Goal: Task Accomplishment & Management: Use online tool/utility

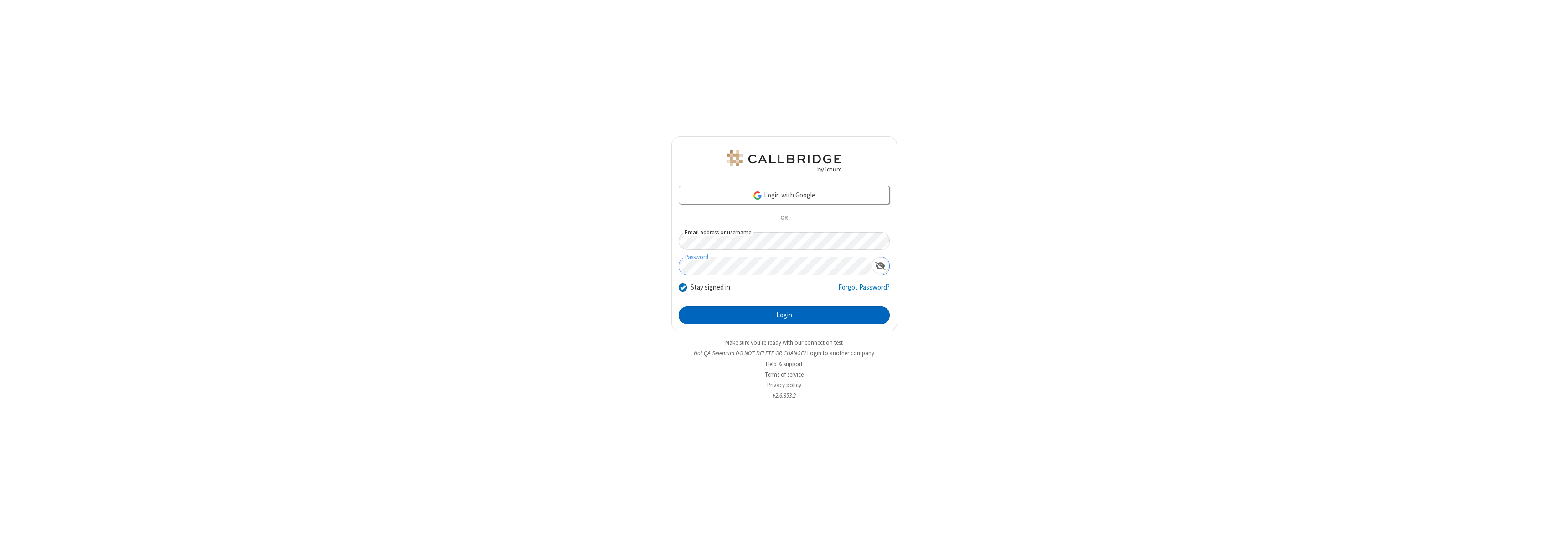
click at [784, 315] on button "Login" at bounding box center [784, 316] width 211 height 18
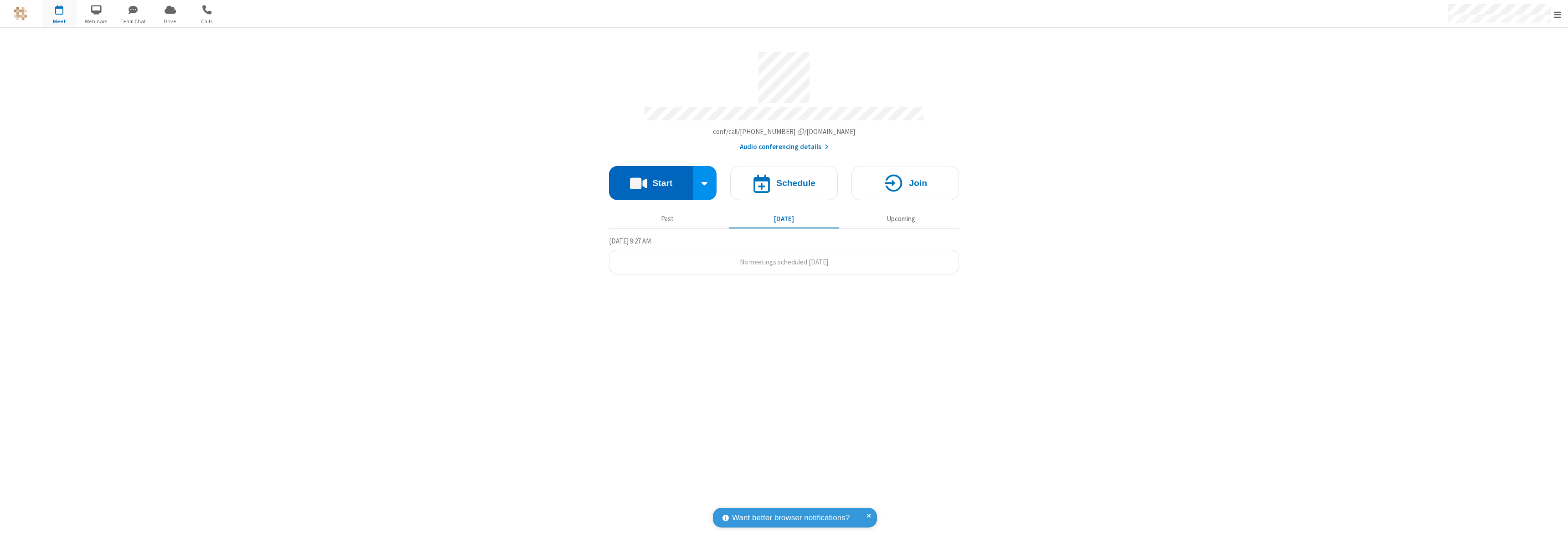
click at [651, 179] on button "Start" at bounding box center [650, 183] width 84 height 34
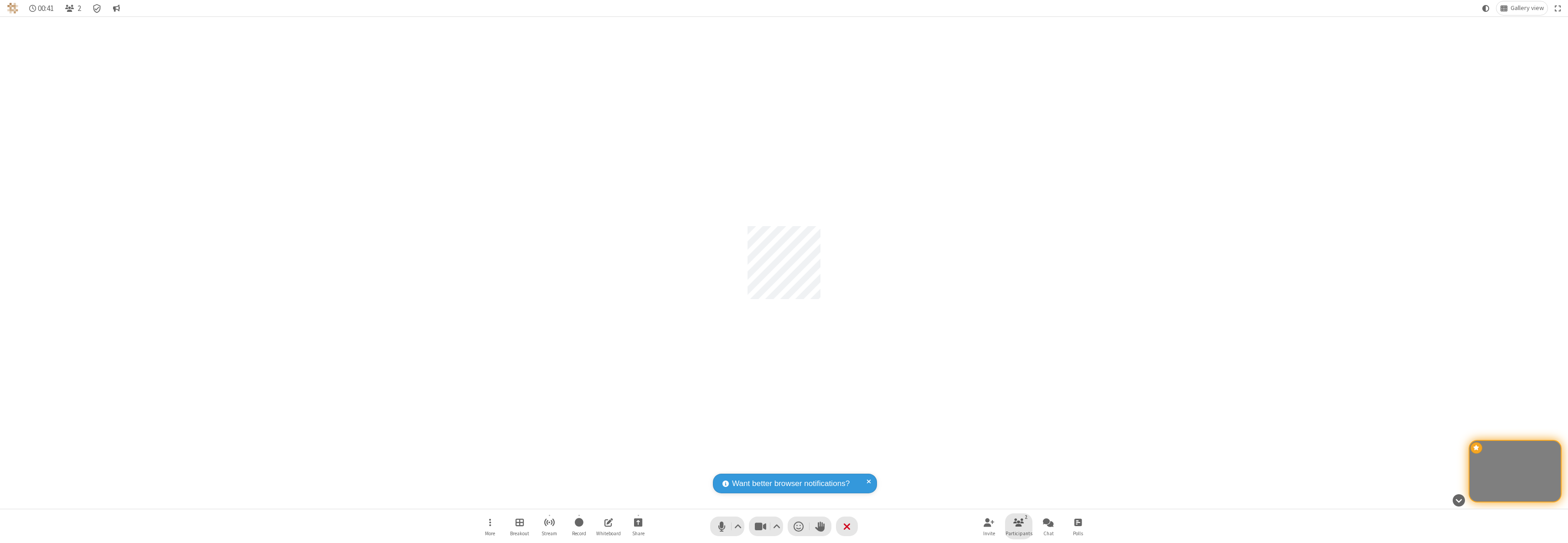
click at [1019, 533] on span "Participants" at bounding box center [1019, 533] width 27 height 5
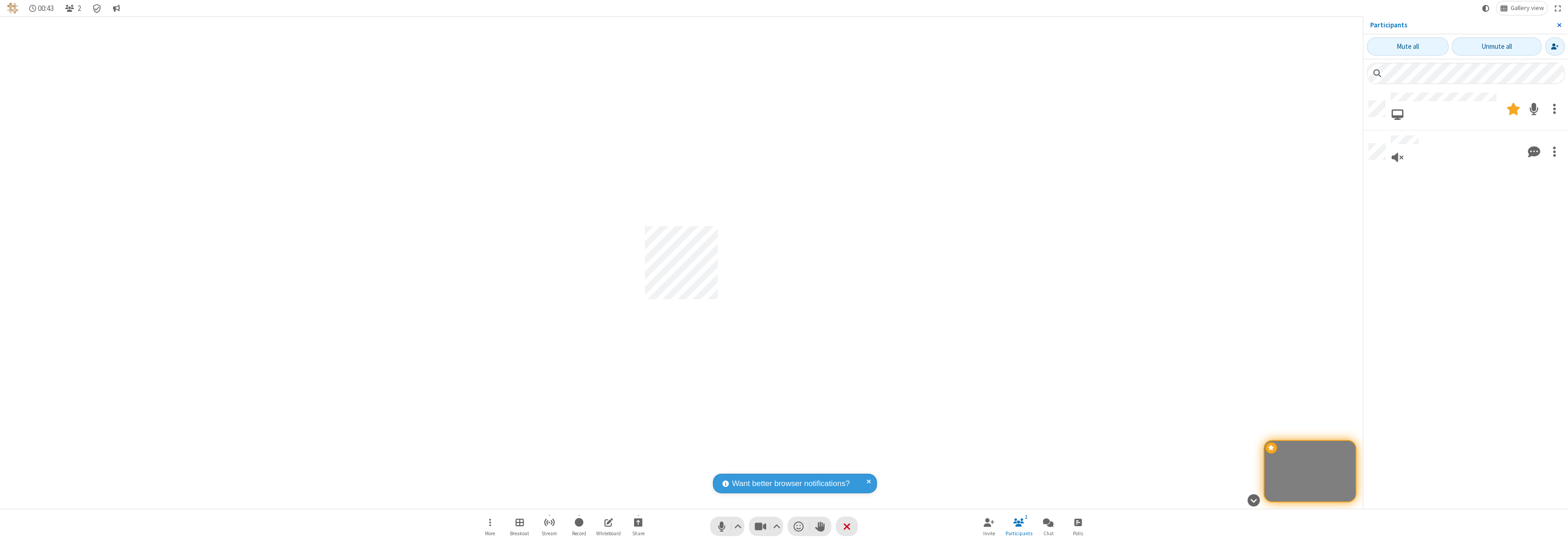
click at [1558, 25] on span "Close sidebar" at bounding box center [1559, 25] width 4 height 7
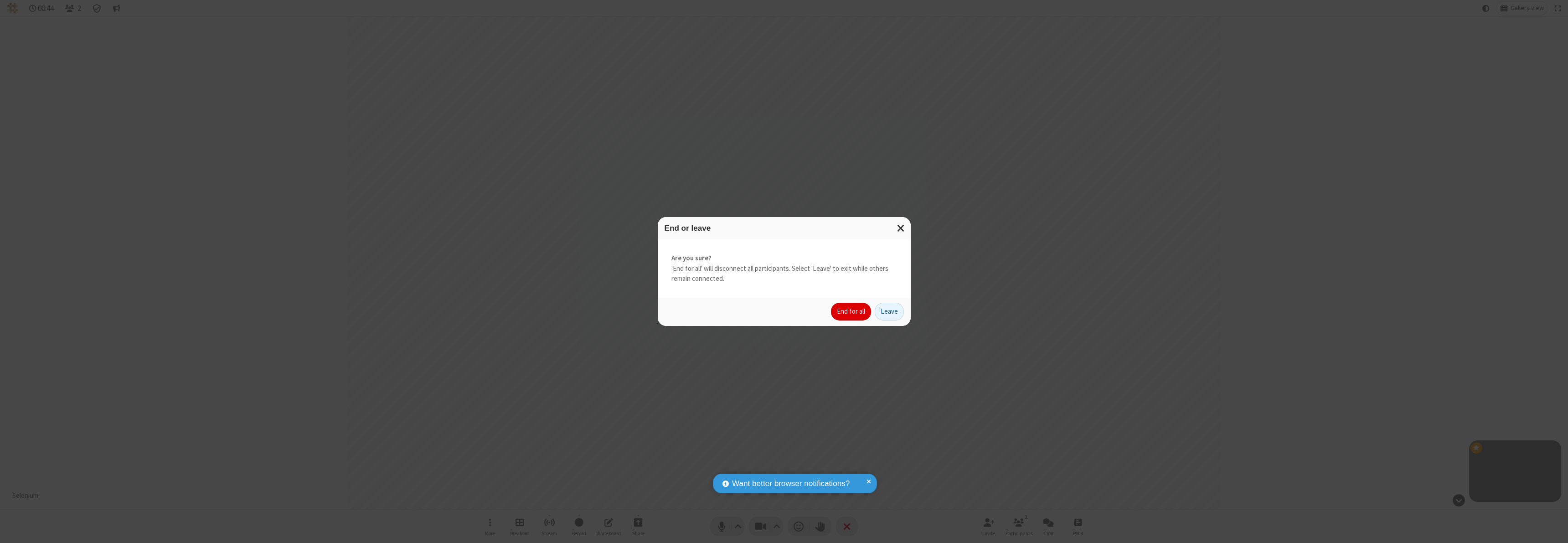
click at [851, 311] on button "End for all" at bounding box center [851, 312] width 40 height 18
